Goal: Task Accomplishment & Management: Manage account settings

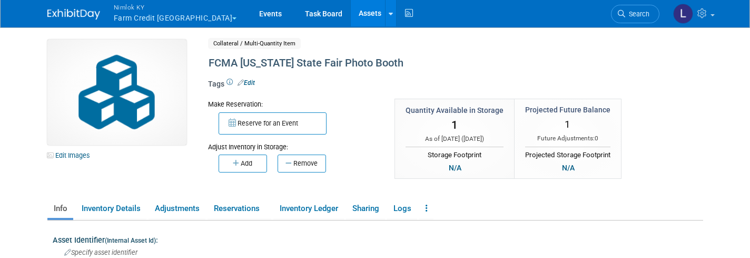
click at [142, 12] on span "Nimlok KY" at bounding box center [175, 7] width 123 height 11
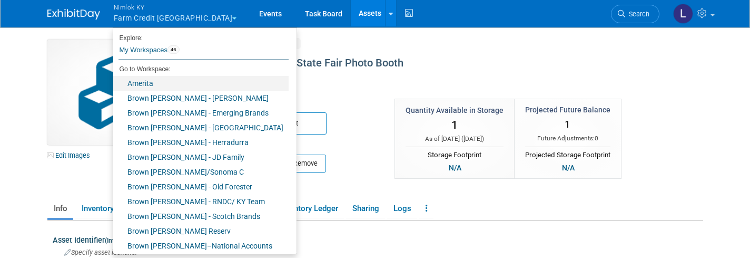
click at [151, 84] on link "Amerita" at bounding box center [200, 83] width 175 height 15
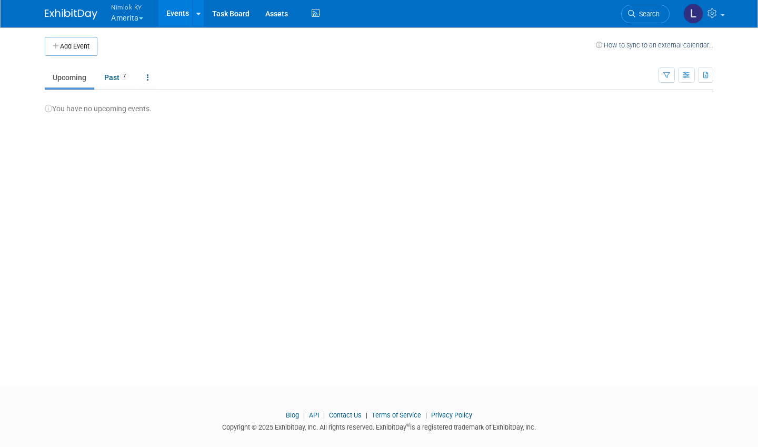
click at [110, 76] on link "Past 7" at bounding box center [116, 77] width 41 height 20
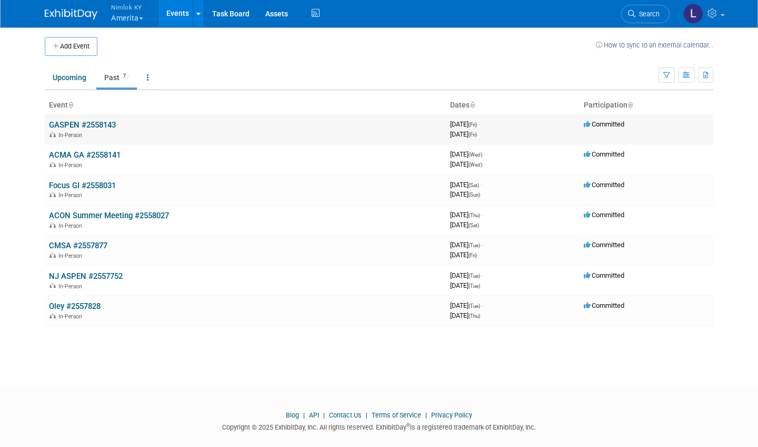
click at [91, 124] on link "GASPEN #2558143" at bounding box center [82, 124] width 67 height 9
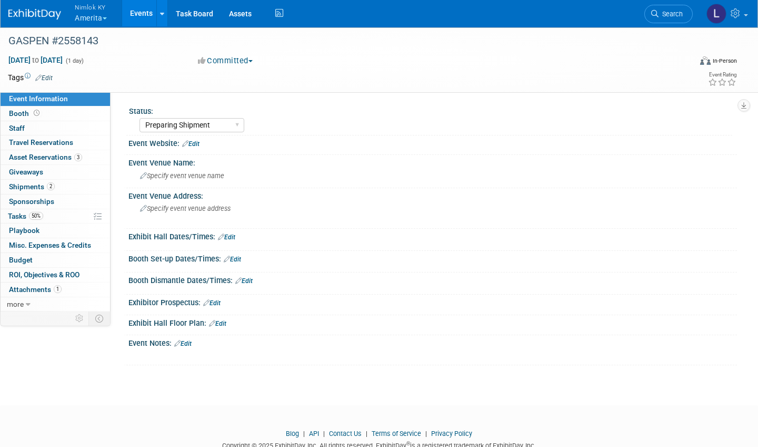
select select "Preparing Shipment"
click at [66, 153] on span "Asset Reservations 3" at bounding box center [45, 157] width 73 height 8
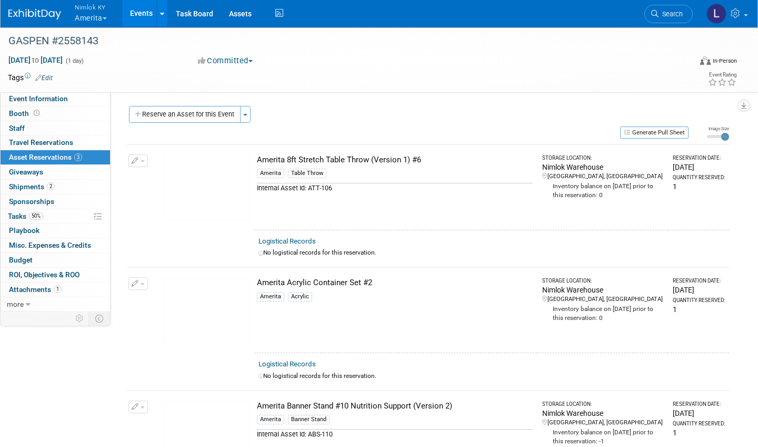
click at [294, 241] on link "Logistical Records" at bounding box center [287, 241] width 57 height 8
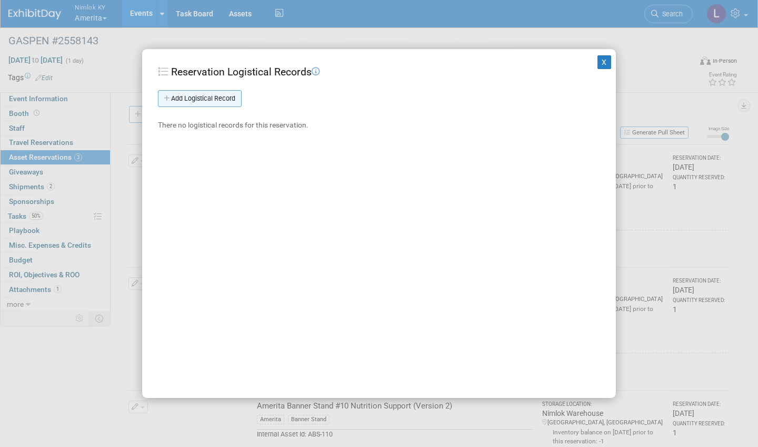
click at [207, 93] on link "Add Logistical Record" at bounding box center [200, 98] width 84 height 17
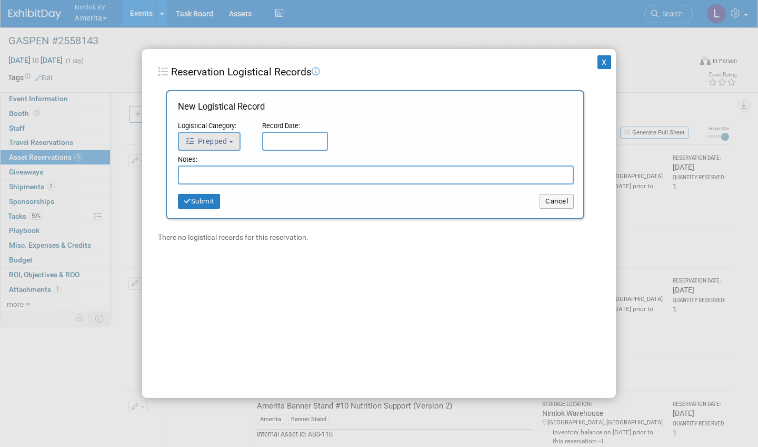
click at [230, 139] on button "Prepped" at bounding box center [209, 141] width 63 height 19
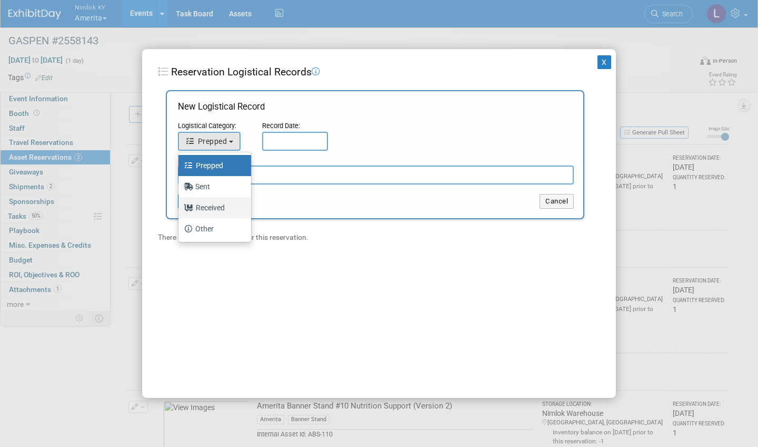
click at [221, 210] on label "Received" at bounding box center [212, 207] width 57 height 17
click at [180, 210] on input "Received" at bounding box center [176, 206] width 7 height 7
select select "3"
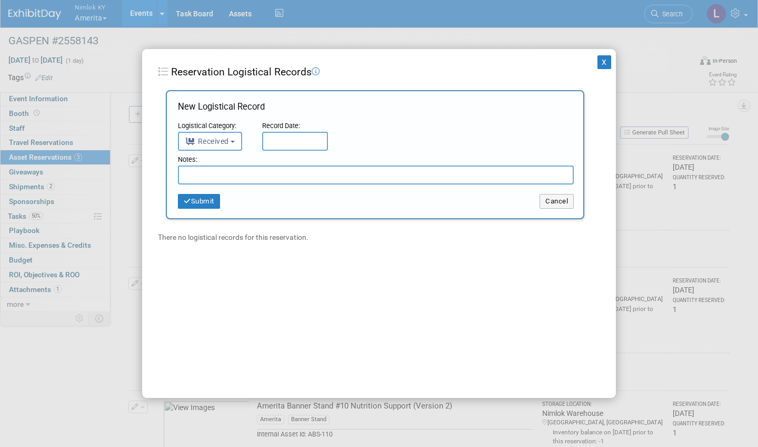
click at [278, 135] on input "text" at bounding box center [295, 141] width 66 height 19
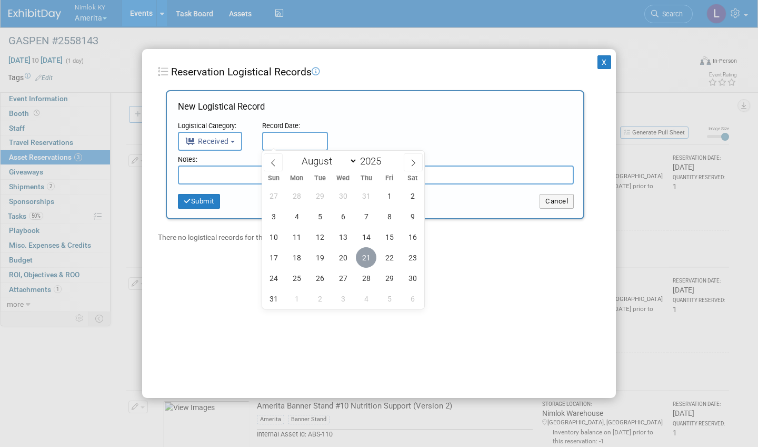
click at [370, 258] on span "21" at bounding box center [366, 257] width 21 height 21
type input "Aug 21, 2025"
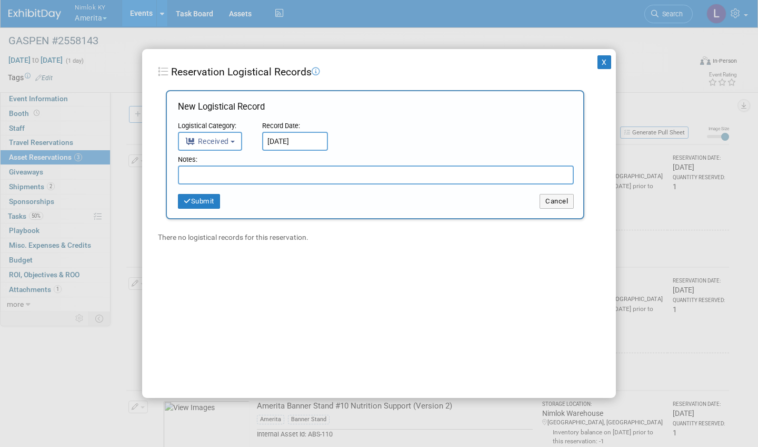
click at [243, 169] on input "text" at bounding box center [376, 174] width 396 height 19
type input "Received with stains - will dry clean"
click at [204, 201] on button "Submit" at bounding box center [199, 201] width 42 height 15
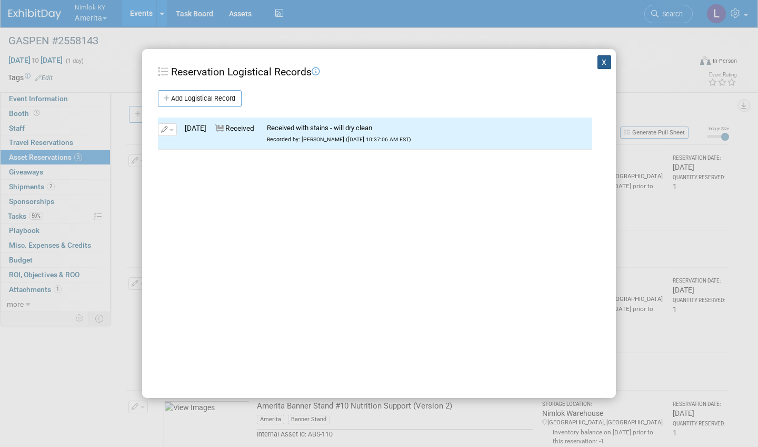
click at [605, 66] on button "X" at bounding box center [605, 62] width 14 height 14
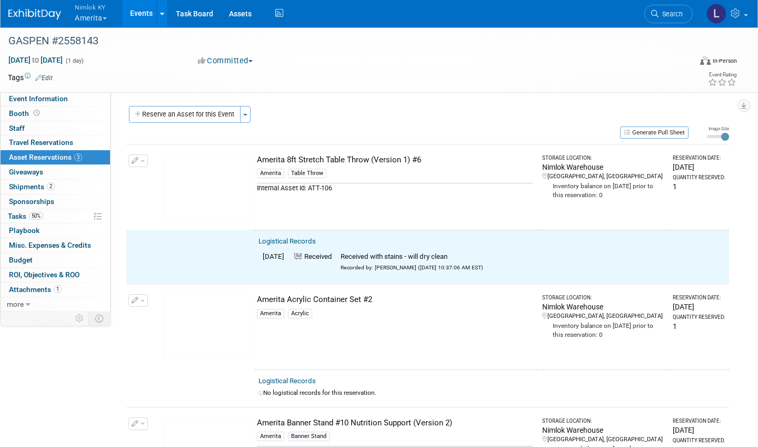
click at [141, 157] on button "button" at bounding box center [138, 160] width 19 height 13
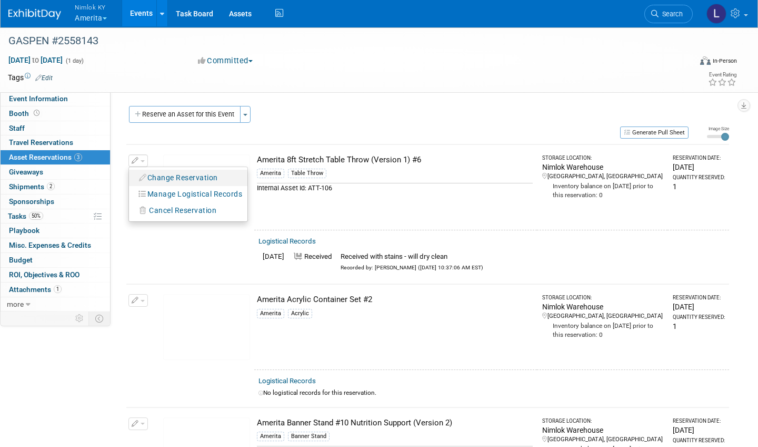
click at [170, 176] on button "Change Reservation" at bounding box center [178, 178] width 89 height 14
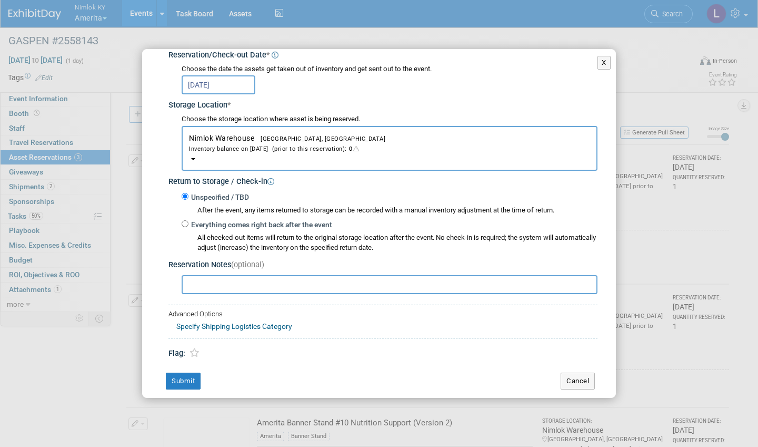
scroll to position [132, 0]
click at [186, 221] on input "Everything comes right back after the event" at bounding box center [185, 224] width 7 height 7
radio input "true"
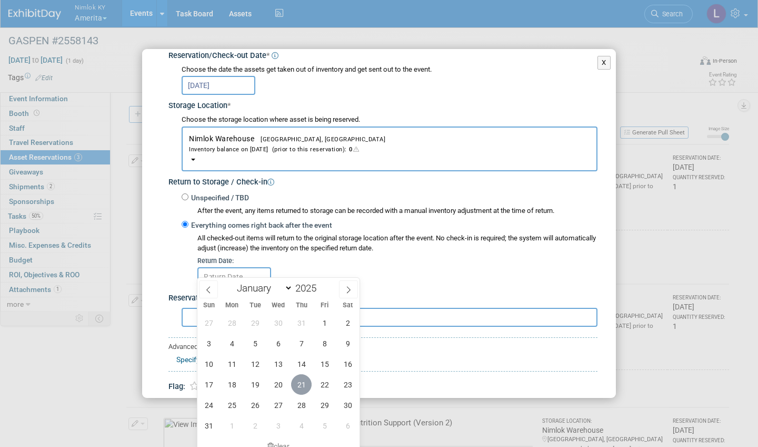
click at [307, 383] on span "21" at bounding box center [301, 384] width 21 height 21
type input "Aug 21, 2025"
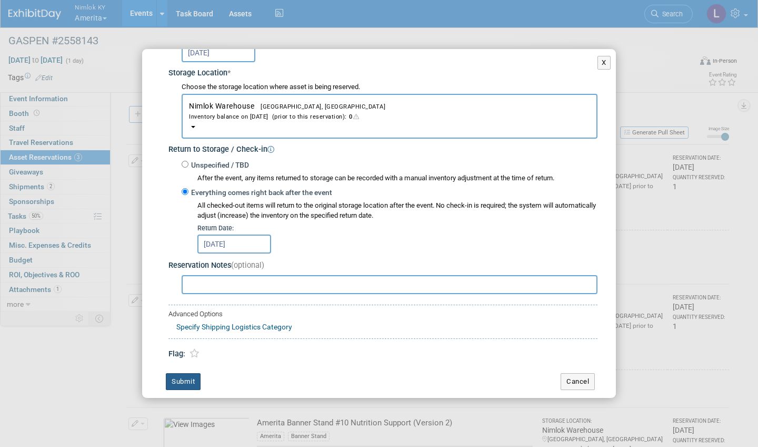
scroll to position [164, 0]
click at [187, 373] on button "Submit" at bounding box center [183, 381] width 35 height 17
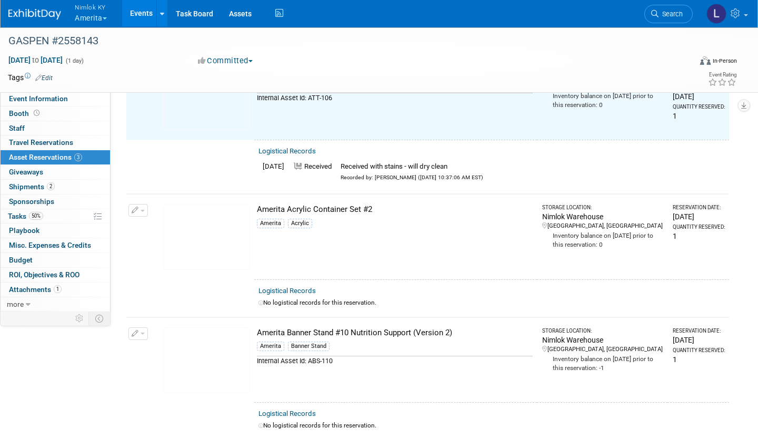
scroll to position [91, 0]
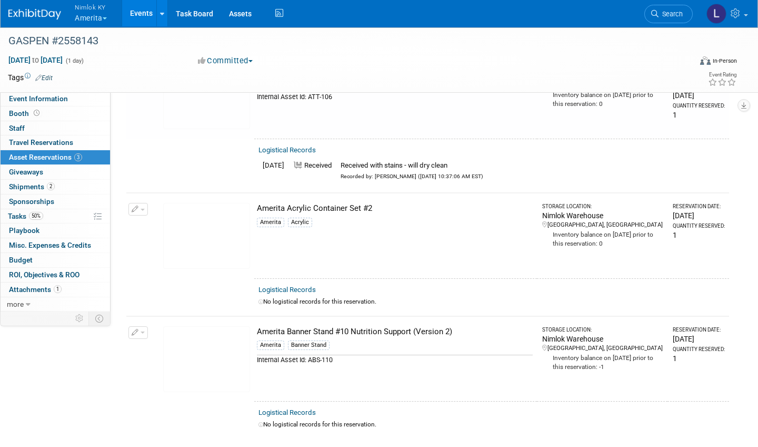
click at [295, 286] on link "Logistical Records" at bounding box center [287, 289] width 57 height 8
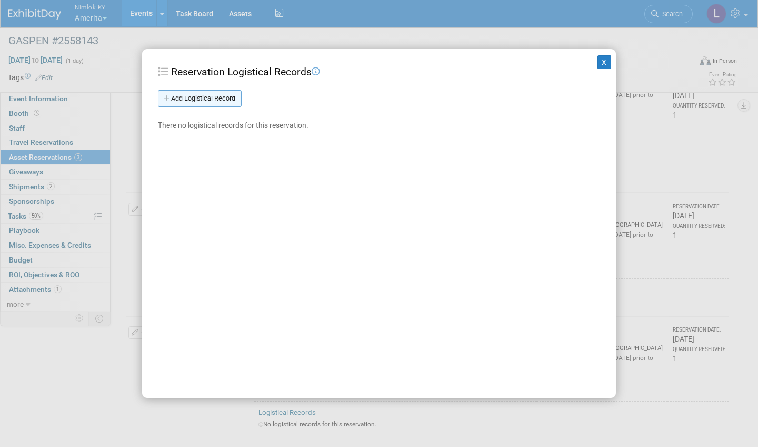
click at [229, 97] on link "Add Logistical Record" at bounding box center [200, 98] width 84 height 17
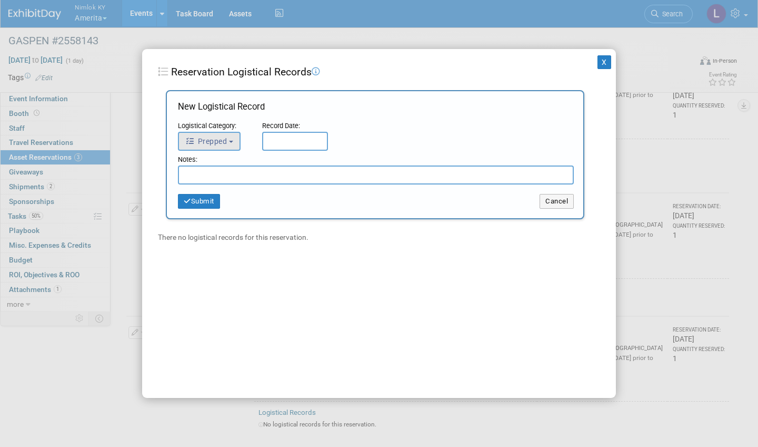
click at [224, 137] on span "Prepped" at bounding box center [206, 141] width 42 height 8
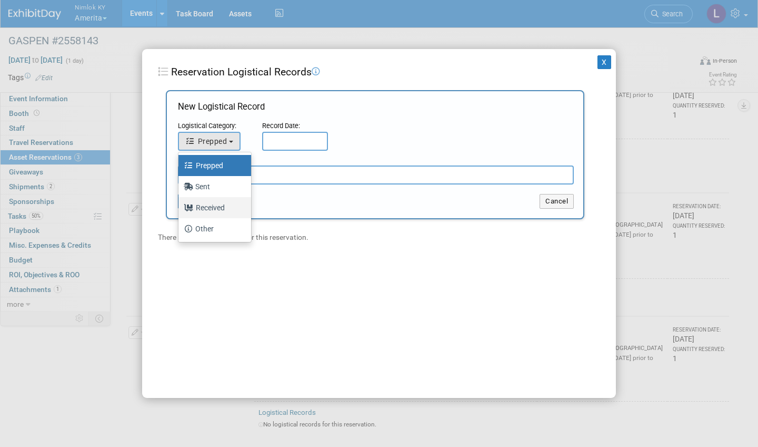
click at [209, 205] on label "Received" at bounding box center [212, 207] width 57 height 17
click at [180, 205] on input "Received" at bounding box center [176, 206] width 7 height 7
select select "3"
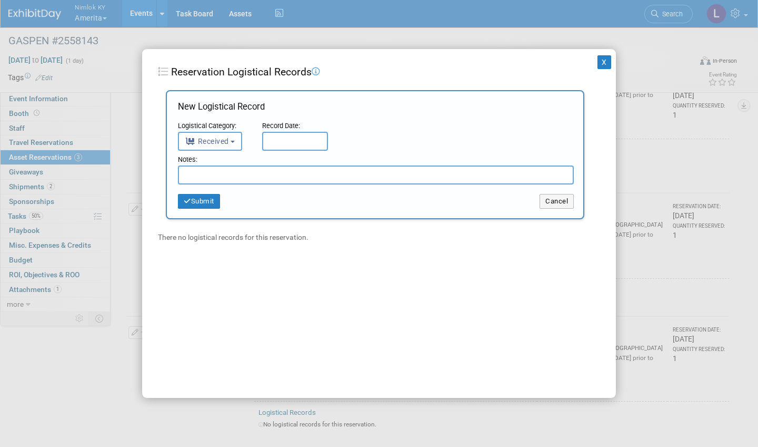
click at [299, 142] on input "text" at bounding box center [295, 141] width 66 height 19
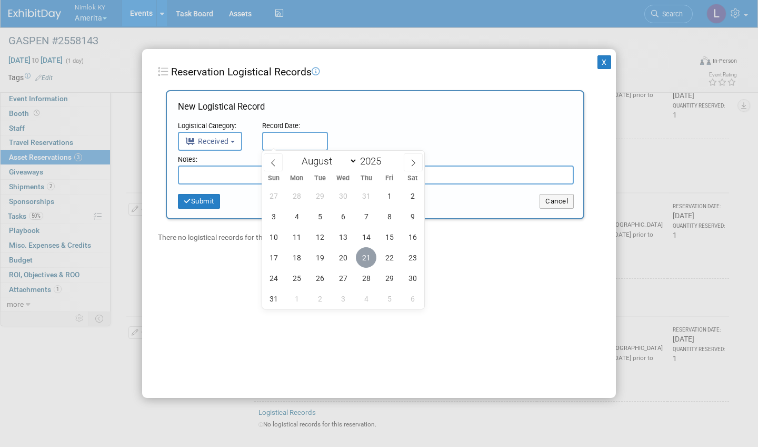
click at [370, 258] on span "21" at bounding box center [366, 257] width 21 height 21
type input "Aug 21, 2025"
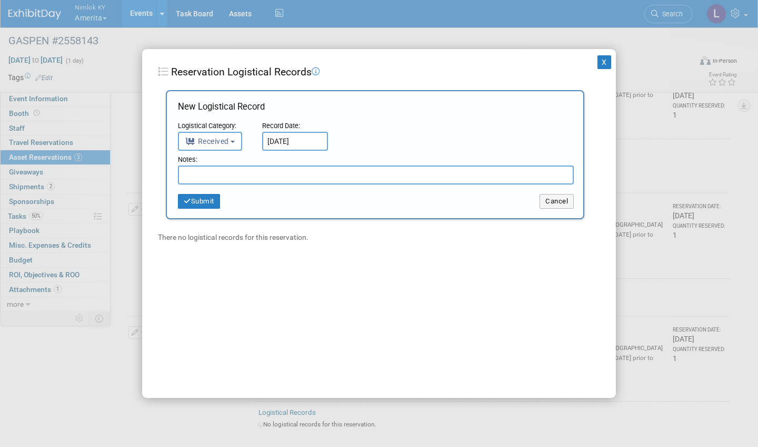
click at [194, 174] on input "text" at bounding box center [376, 174] width 396 height 19
type input "(1) Square bowl has a crack, Round bowl did not return"
click at [192, 200] on button "Submit" at bounding box center [199, 201] width 42 height 15
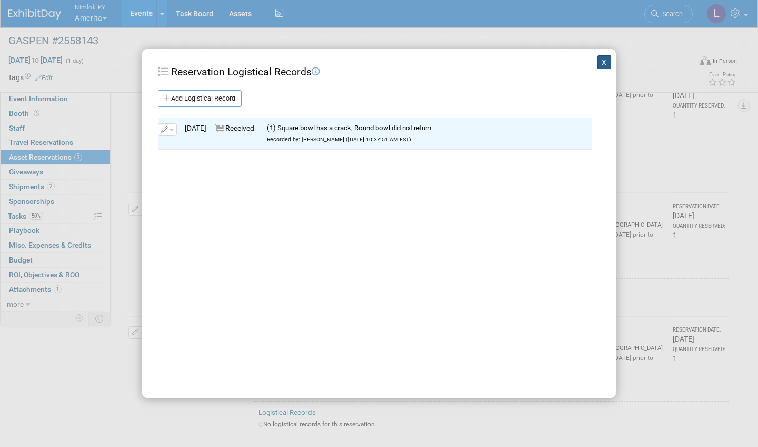
click at [604, 58] on button "X" at bounding box center [605, 62] width 14 height 14
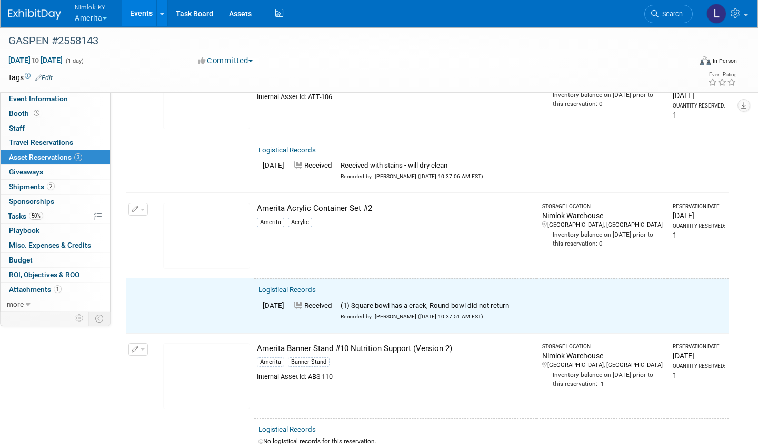
click at [141, 205] on button "button" at bounding box center [138, 209] width 19 height 13
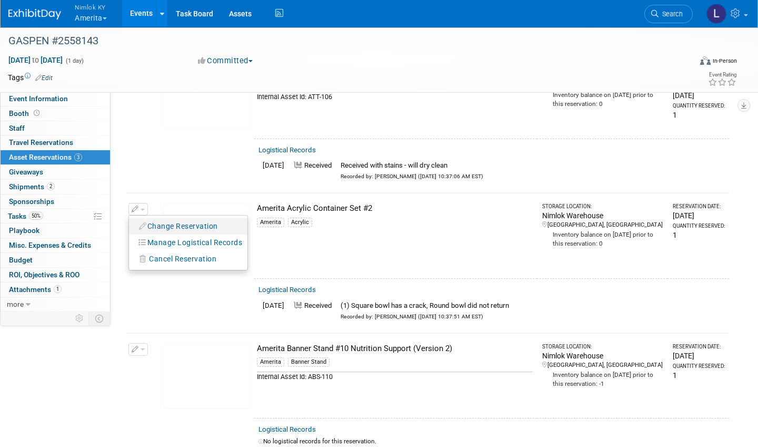
click at [200, 220] on button "Change Reservation" at bounding box center [178, 226] width 89 height 14
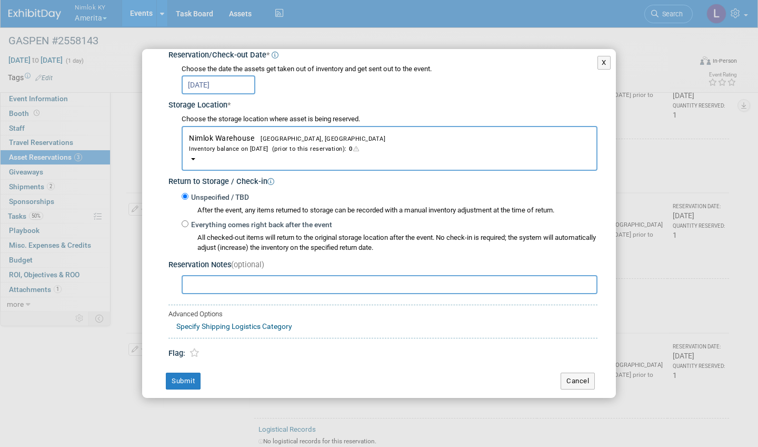
scroll to position [132, 0]
click at [187, 221] on input "Everything comes right back after the event" at bounding box center [185, 224] width 7 height 7
radio input "true"
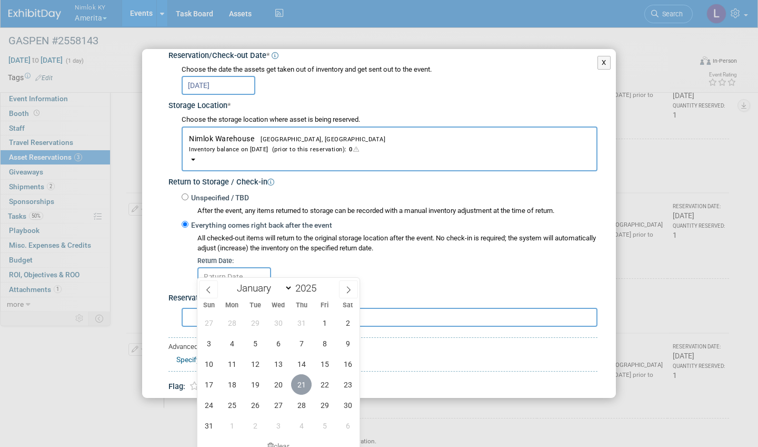
click at [304, 381] on span "21" at bounding box center [301, 384] width 21 height 21
type input "Aug 21, 2025"
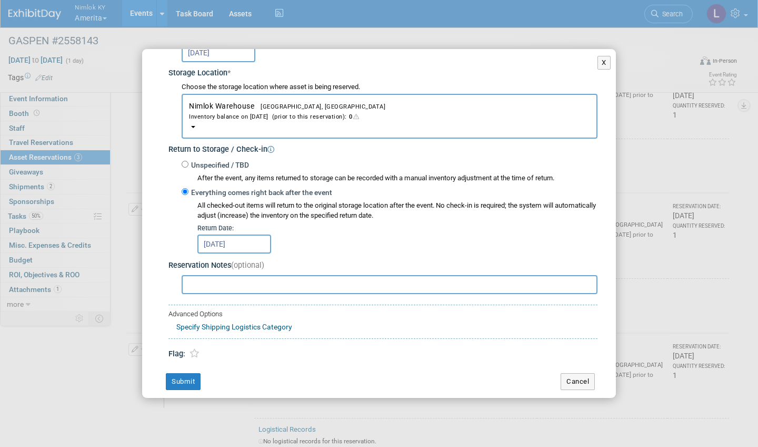
scroll to position [164, 0]
click at [180, 373] on button "Submit" at bounding box center [183, 381] width 35 height 17
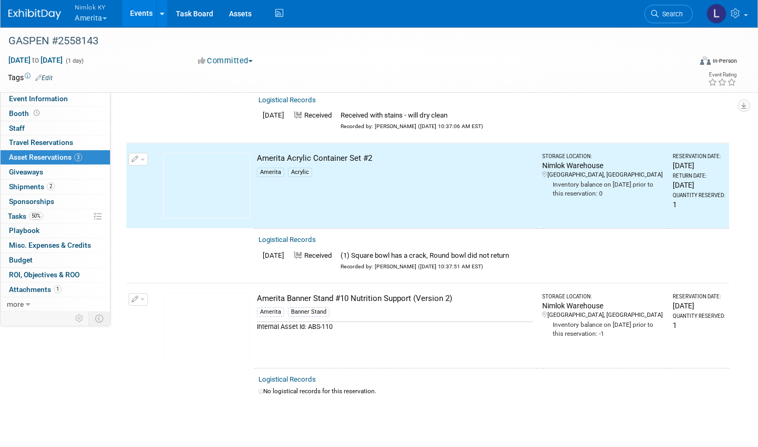
scroll to position [167, 0]
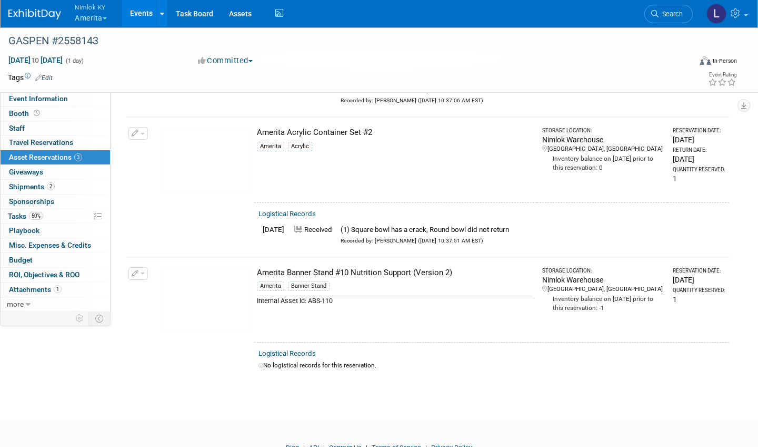
click at [304, 349] on link "Logistical Records" at bounding box center [287, 353] width 57 height 8
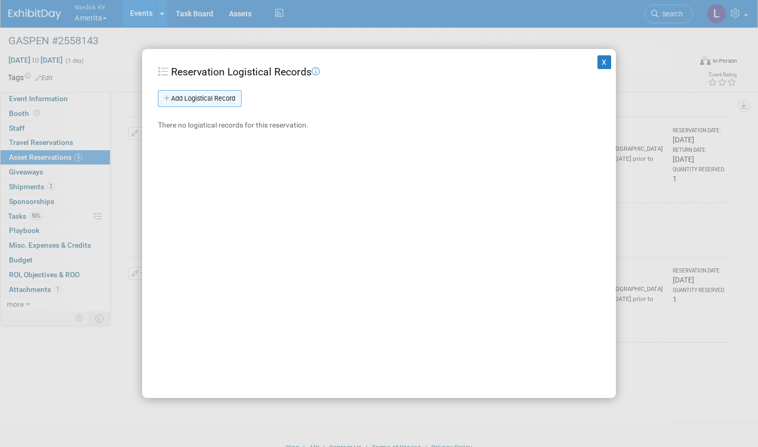
click at [223, 95] on link "Add Logistical Record" at bounding box center [200, 98] width 84 height 17
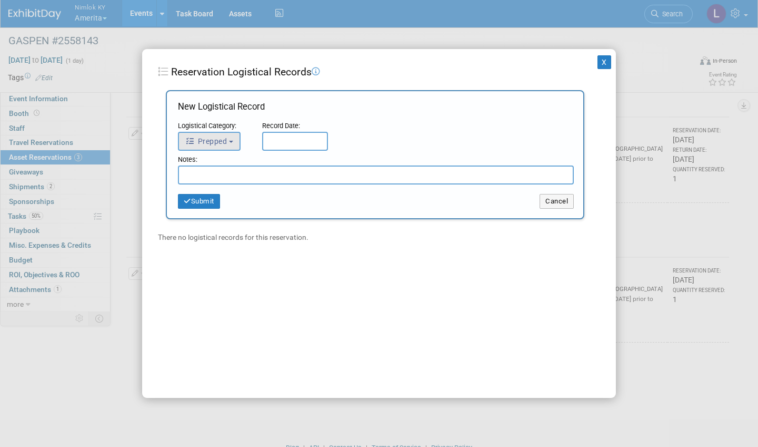
click at [221, 137] on span "Prepped" at bounding box center [206, 141] width 42 height 8
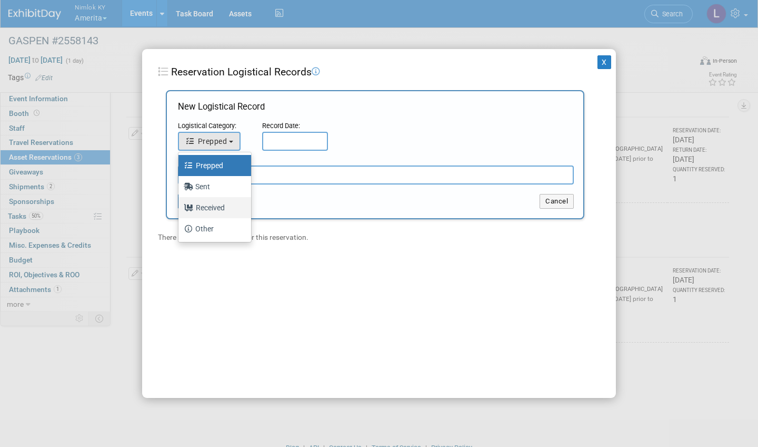
click at [220, 202] on label "Received" at bounding box center [212, 207] width 57 height 17
click at [180, 203] on input "Received" at bounding box center [176, 206] width 7 height 7
select select "3"
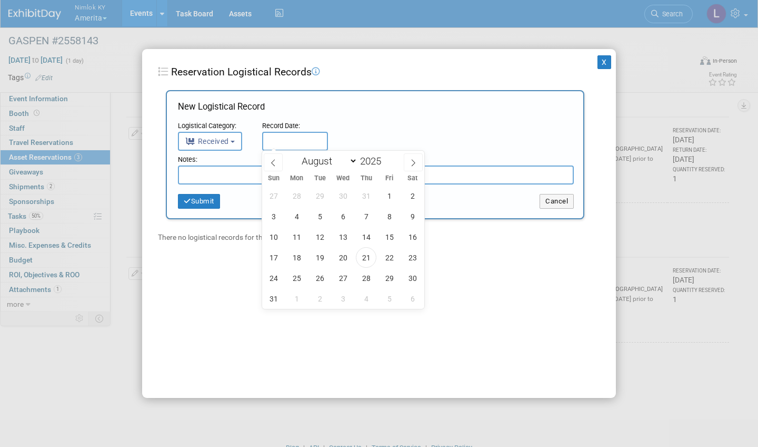
click at [278, 138] on input "text" at bounding box center [295, 141] width 66 height 19
click at [371, 255] on span "21" at bounding box center [366, 257] width 21 height 21
type input "Aug 21, 2025"
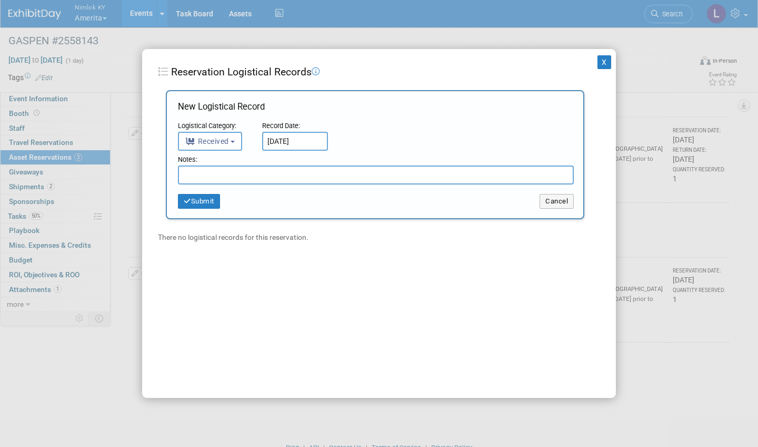
click at [233, 172] on input "text" at bounding box center [376, 174] width 396 height 19
type input "Received in good condition"
click at [208, 195] on button "Submit" at bounding box center [199, 201] width 42 height 15
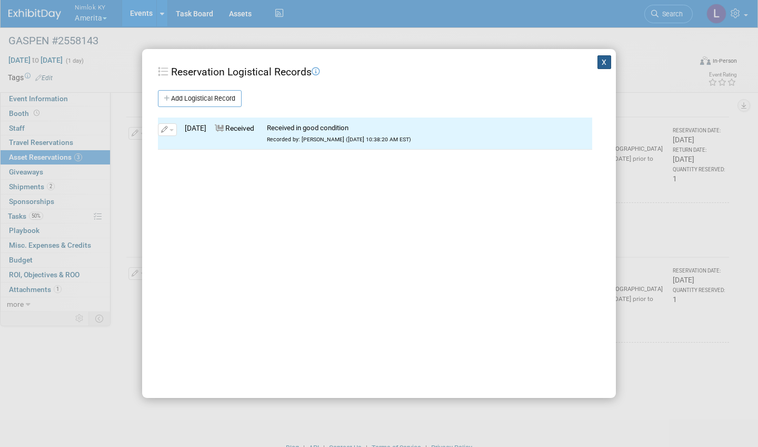
click at [605, 61] on button "X" at bounding box center [605, 62] width 14 height 14
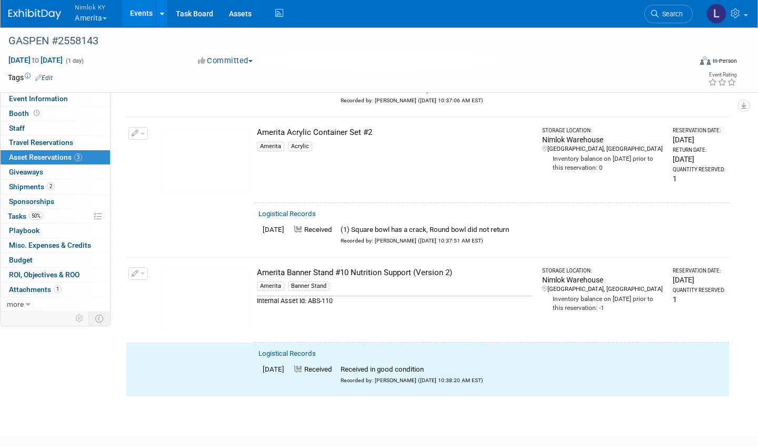
click at [138, 270] on icon "button" at bounding box center [135, 273] width 7 height 7
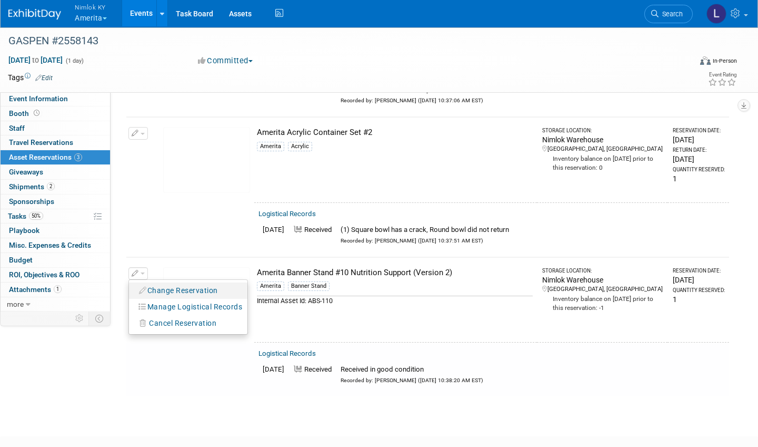
click at [172, 283] on button "Change Reservation" at bounding box center [178, 290] width 89 height 14
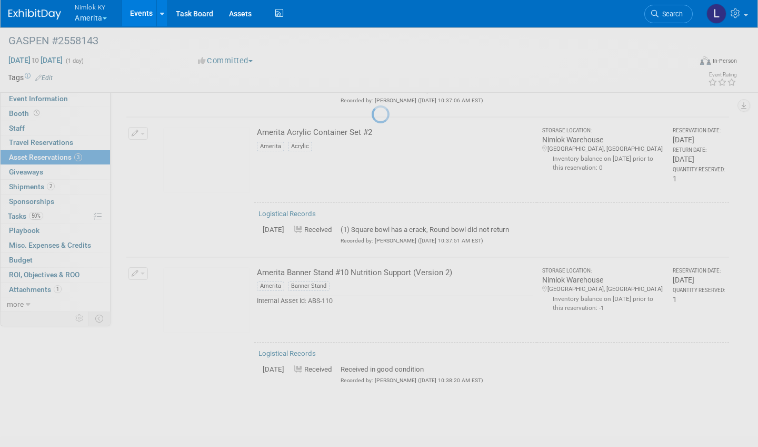
select select "7"
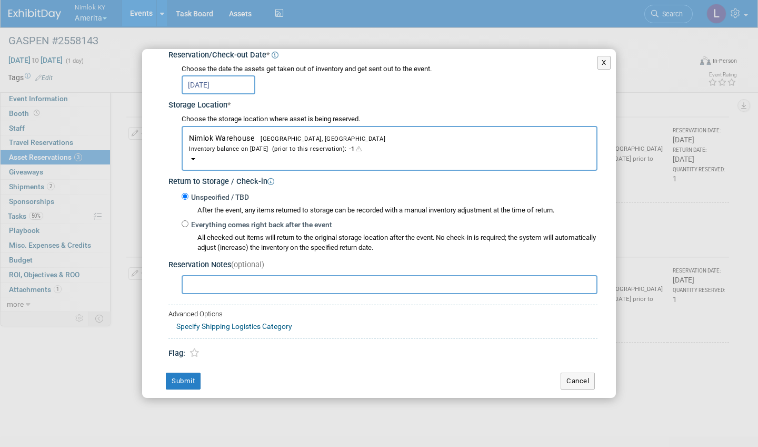
scroll to position [132, 0]
click at [185, 221] on input "Everything comes right back after the event" at bounding box center [185, 224] width 7 height 7
radio input "true"
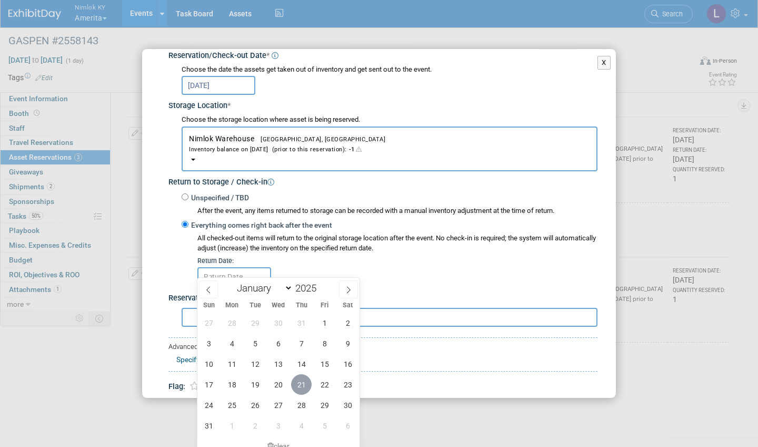
click at [308, 380] on span "21" at bounding box center [301, 384] width 21 height 21
type input "Aug 21, 2025"
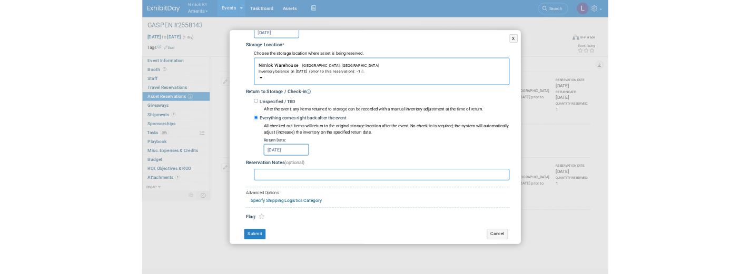
scroll to position [164, 0]
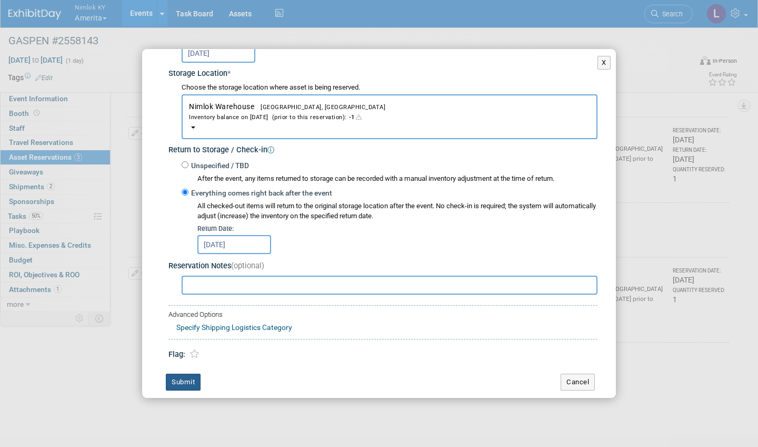
click at [185, 375] on button "Submit" at bounding box center [183, 381] width 35 height 17
